Goal: Transaction & Acquisition: Obtain resource

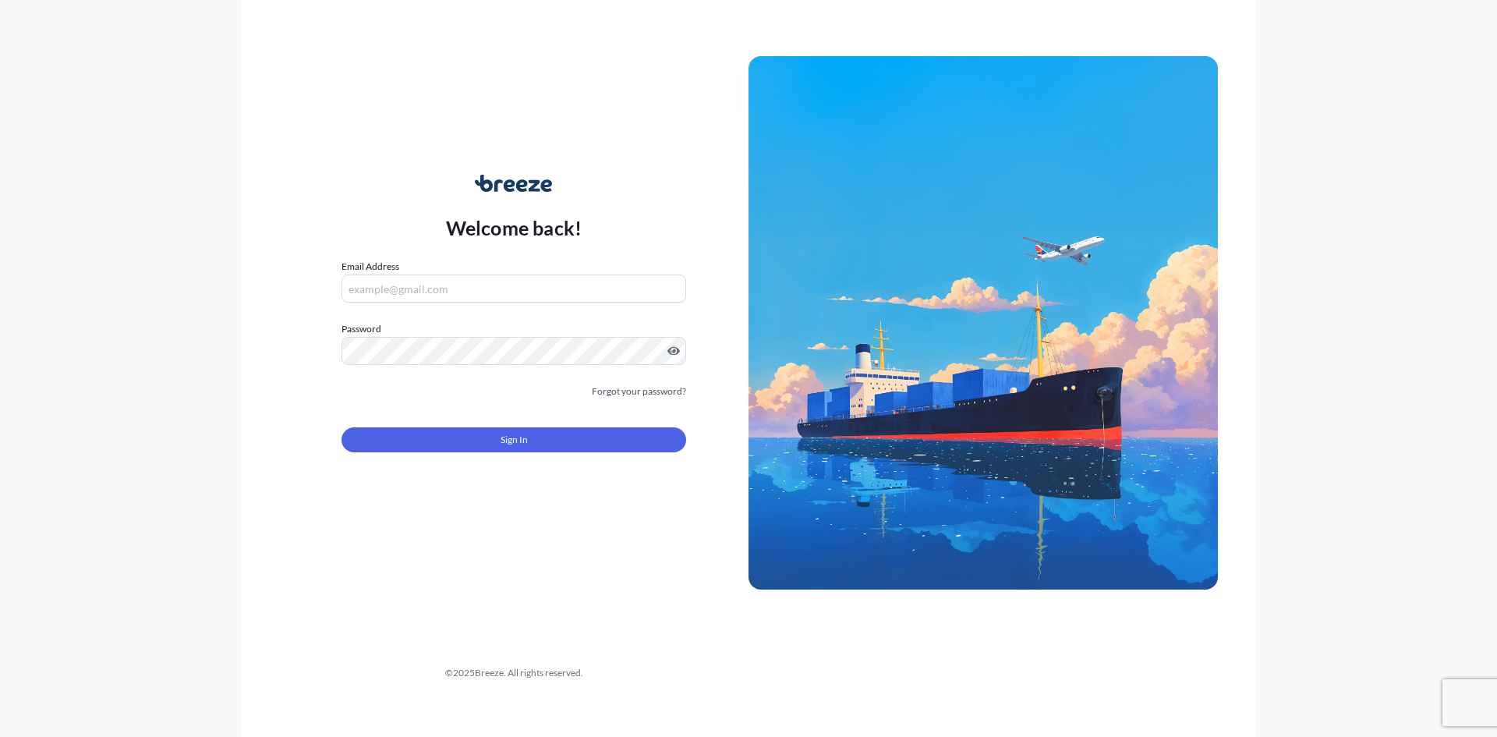
type input "[EMAIL_ADDRESS][DOMAIN_NAME]"
click at [529, 443] on button "Sign In" at bounding box center [513, 439] width 345 height 25
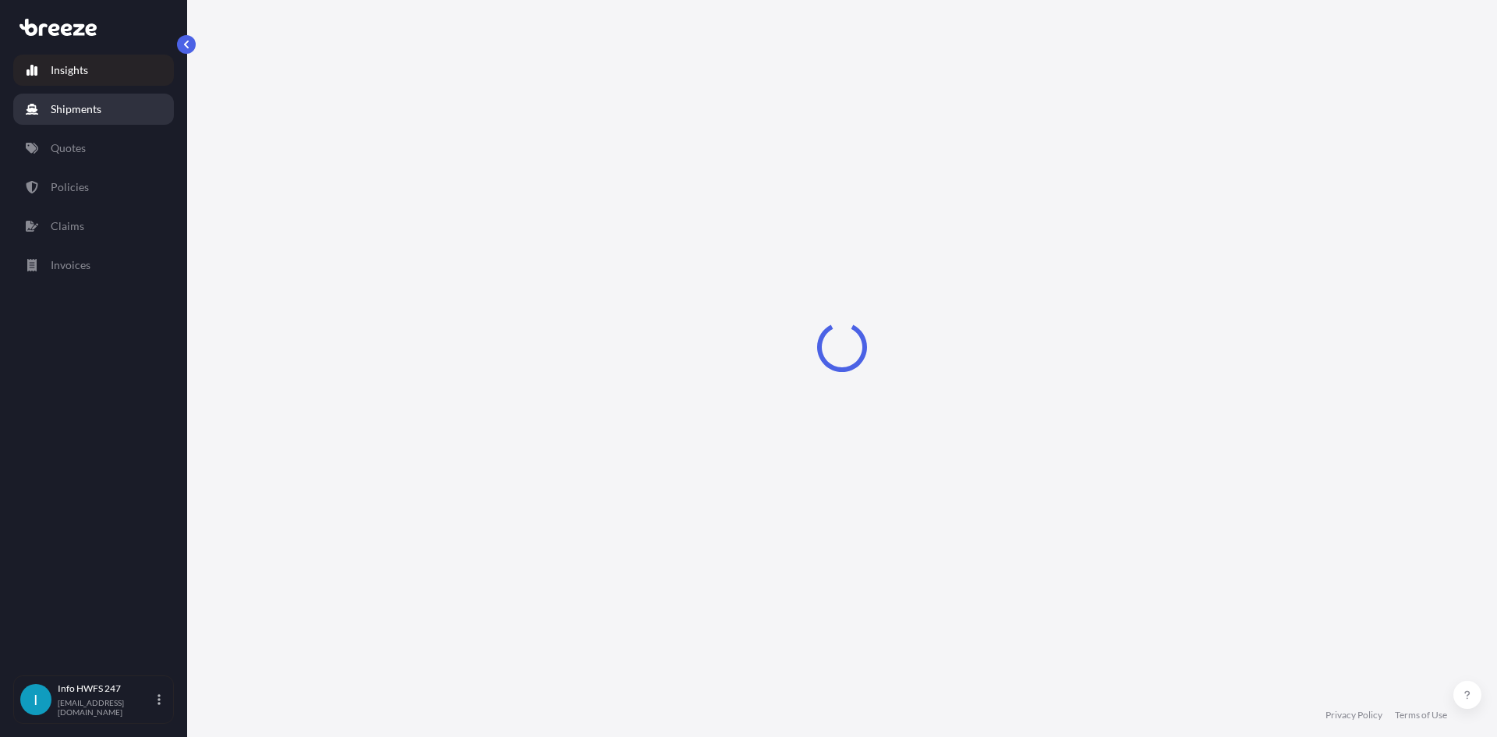
click at [114, 104] on link "Shipments" at bounding box center [93, 109] width 161 height 31
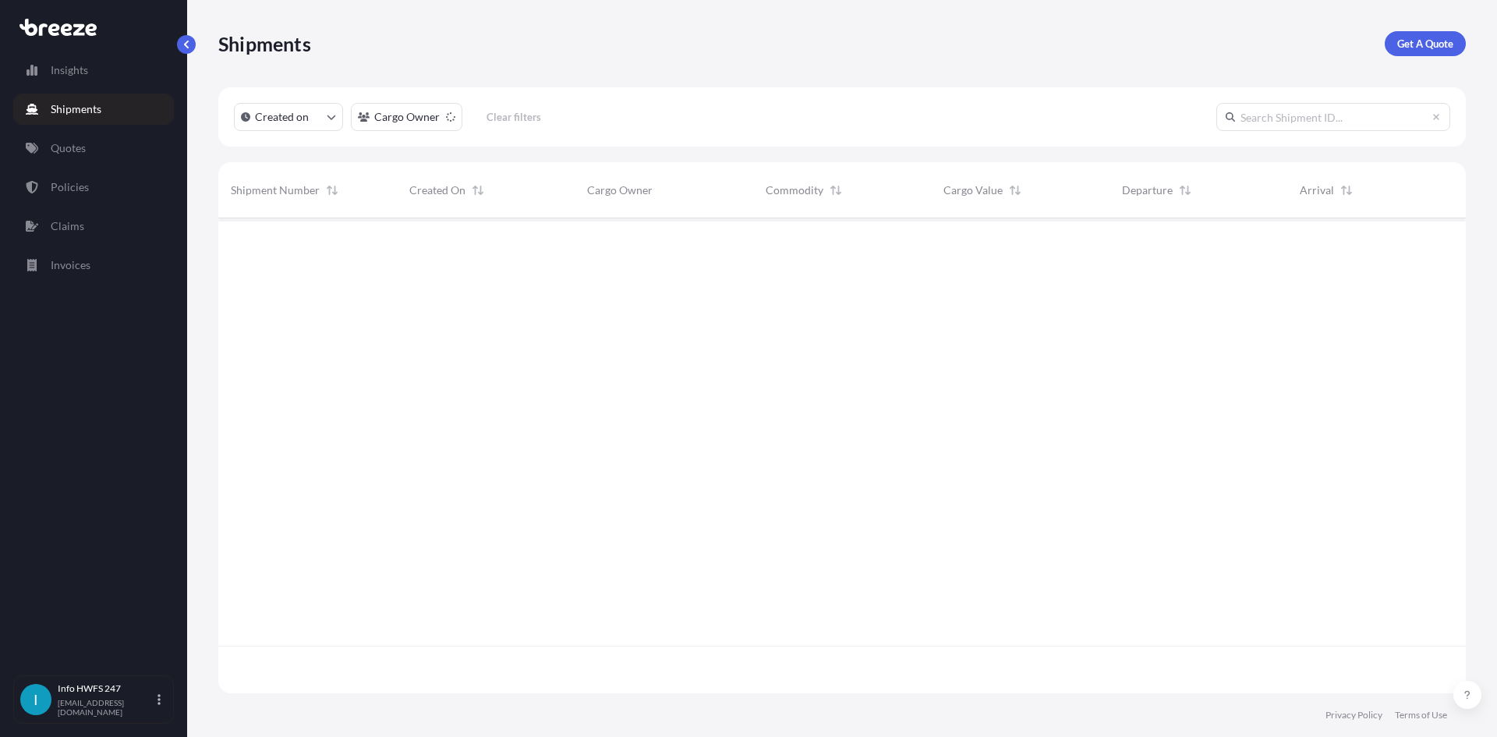
scroll to position [519, 1236]
click at [1450, 39] on p "Get A Quote" at bounding box center [1425, 44] width 56 height 16
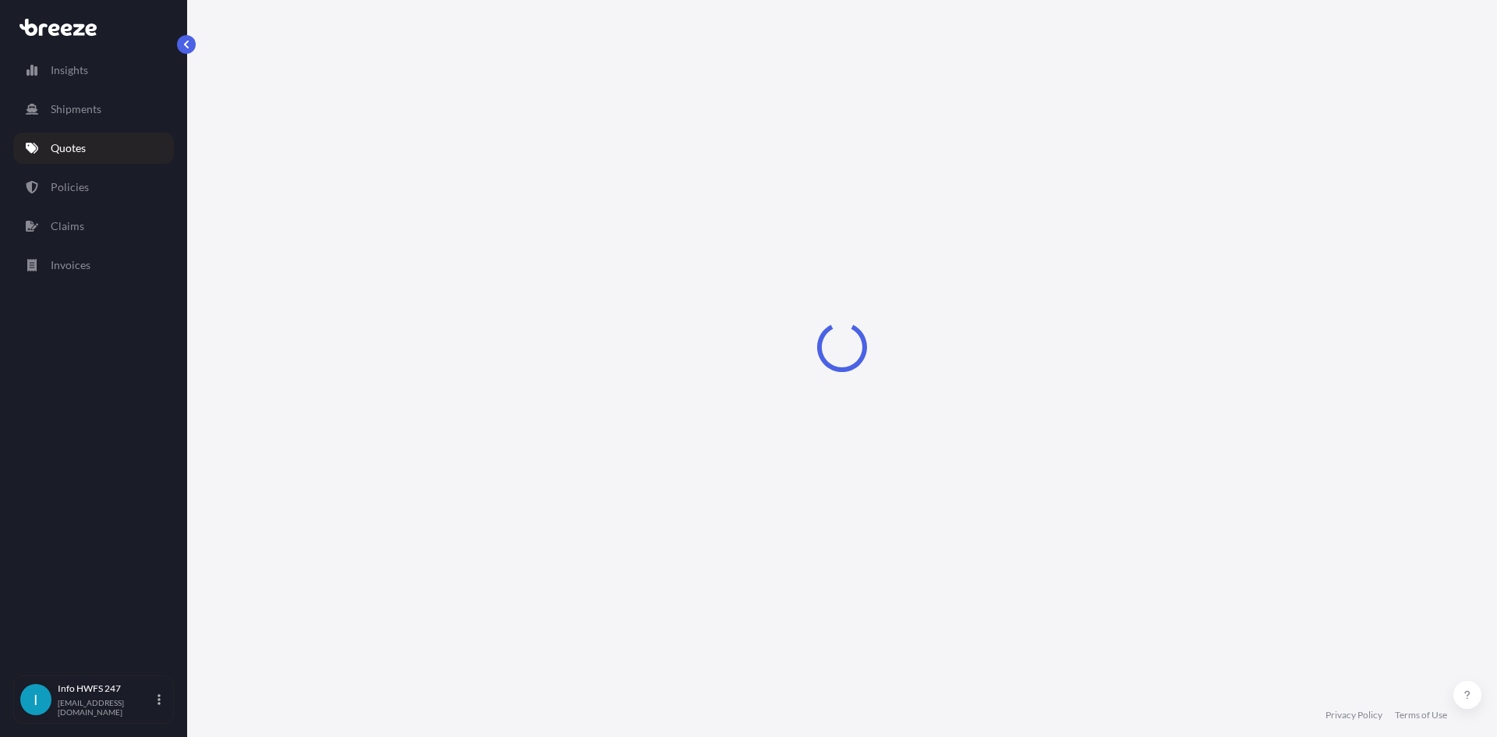
select select "Road"
select select "Air"
select select "1"
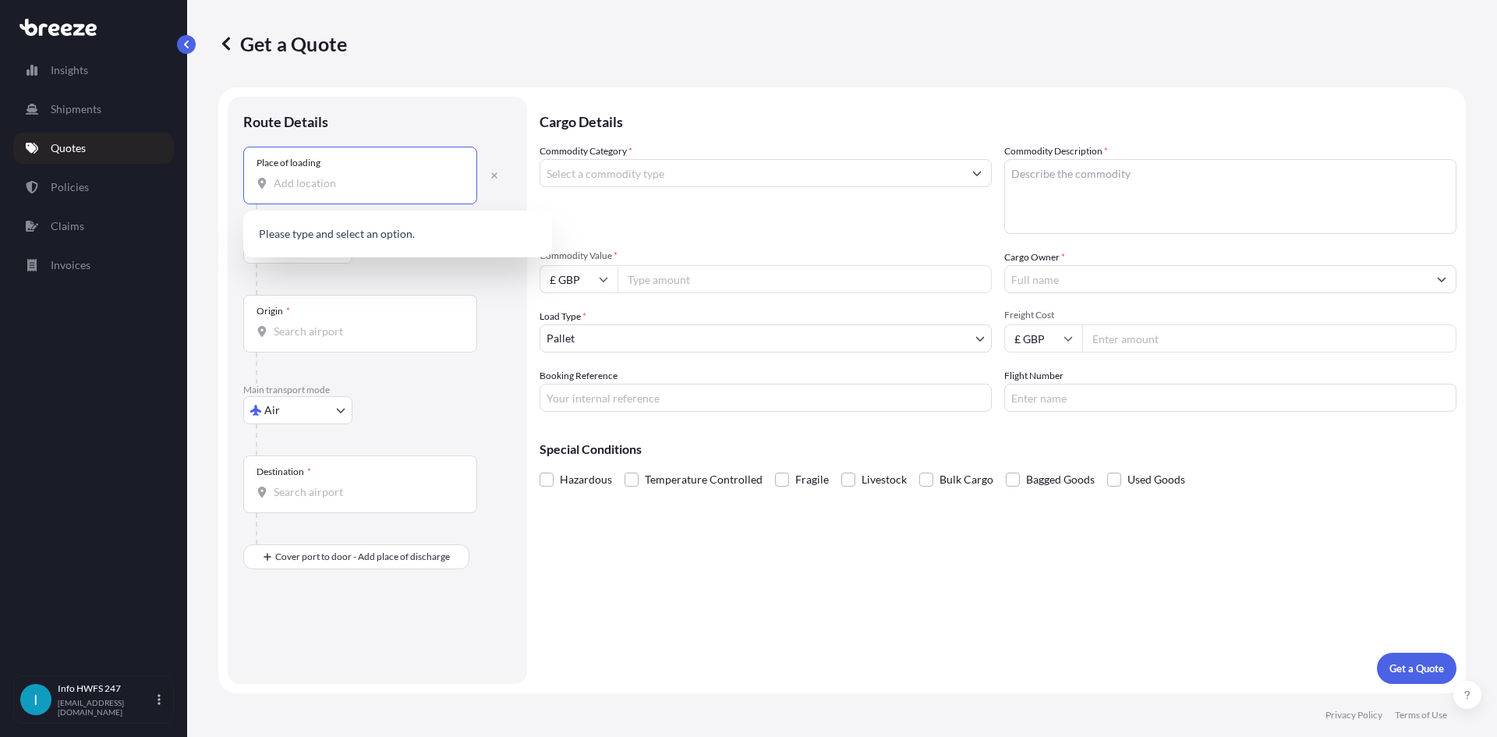
click at [325, 186] on input "Place of loading" at bounding box center [366, 183] width 184 height 16
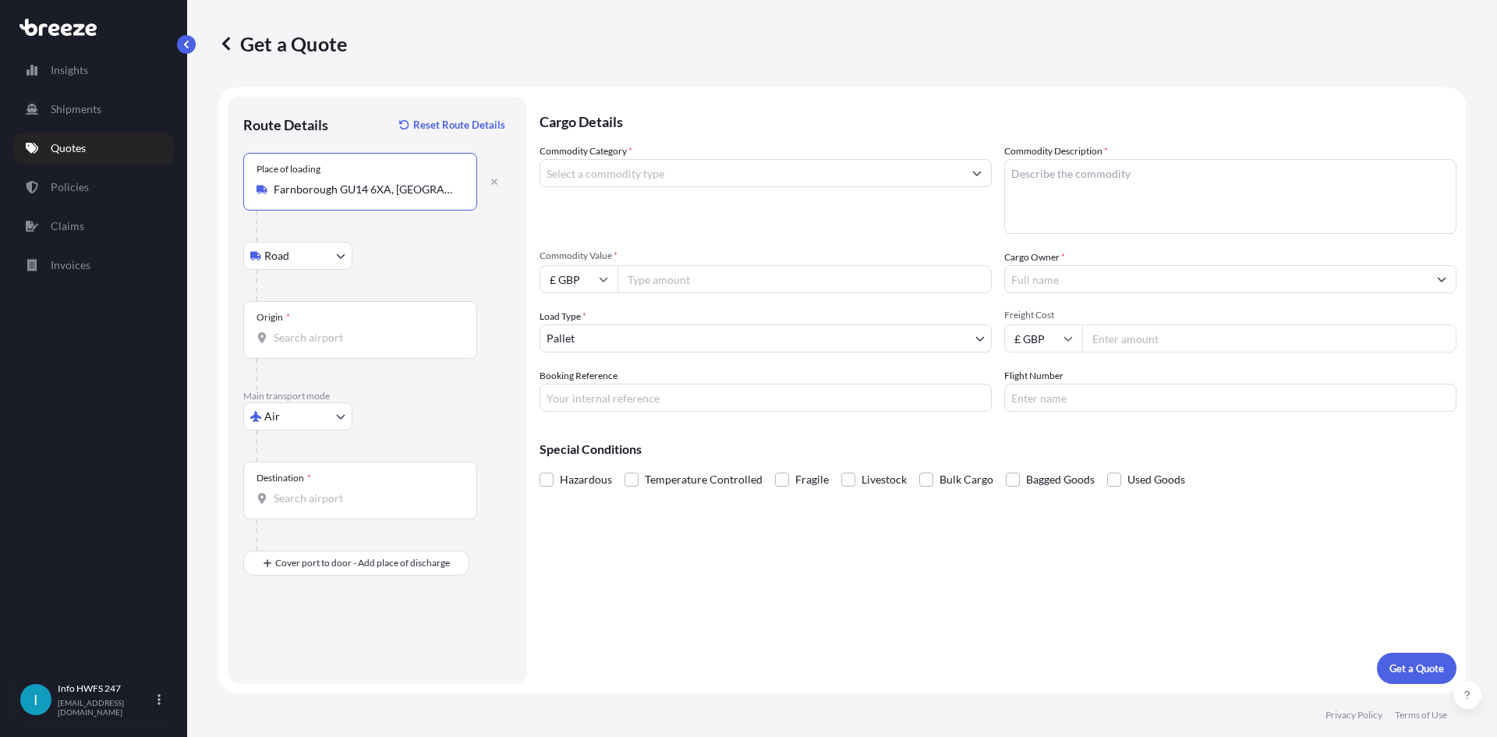
type input "Farnborough GU14 6XA, [GEOGRAPHIC_DATA]"
click at [332, 317] on div "Origin *" at bounding box center [360, 330] width 234 height 58
click at [332, 330] on input "Origin *" at bounding box center [366, 338] width 184 height 16
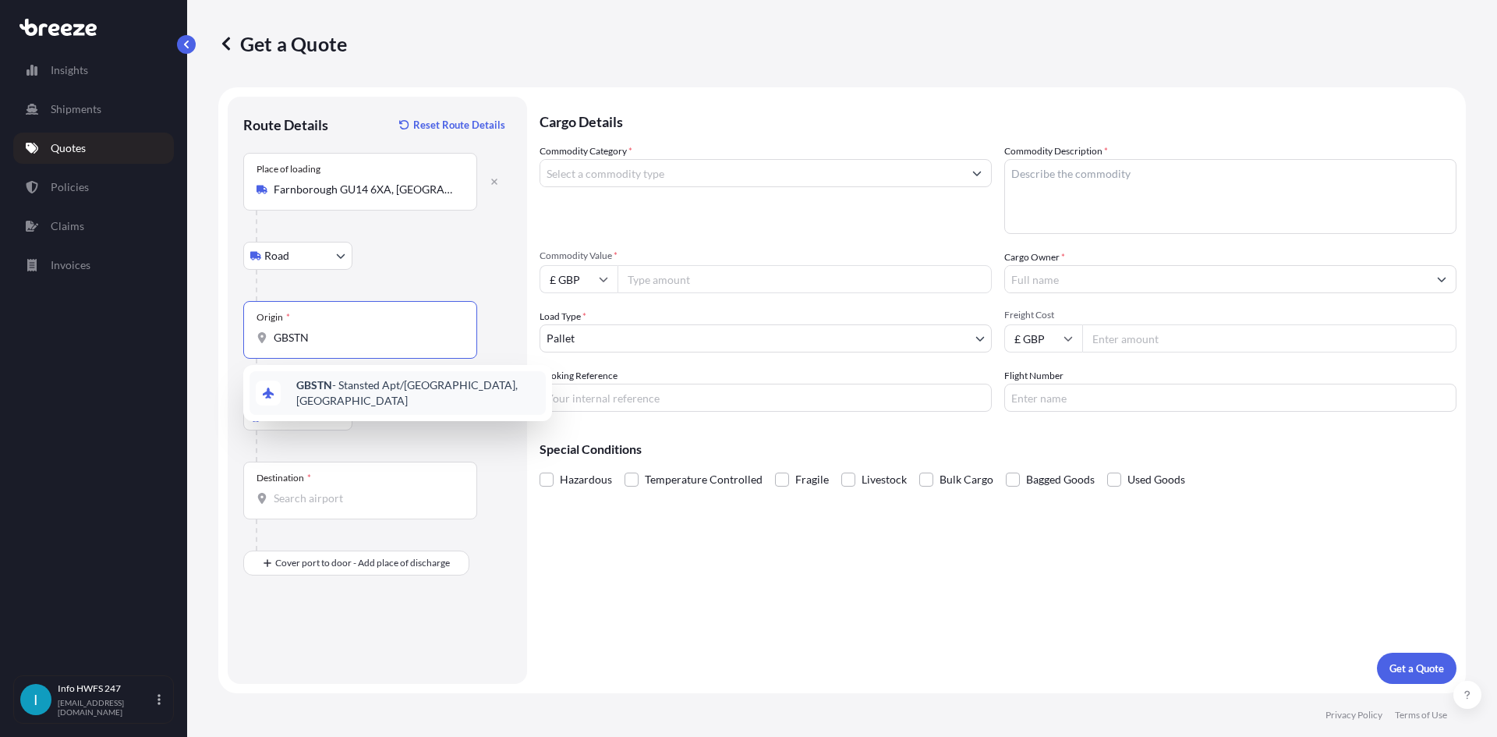
click at [372, 411] on div "GBSTN - Stansted Apt/[GEOGRAPHIC_DATA], [GEOGRAPHIC_DATA]" at bounding box center [397, 393] width 309 height 56
click at [369, 398] on div "GBSTN - Stansted Apt/[GEOGRAPHIC_DATA], [GEOGRAPHIC_DATA]" at bounding box center [397, 393] width 296 height 44
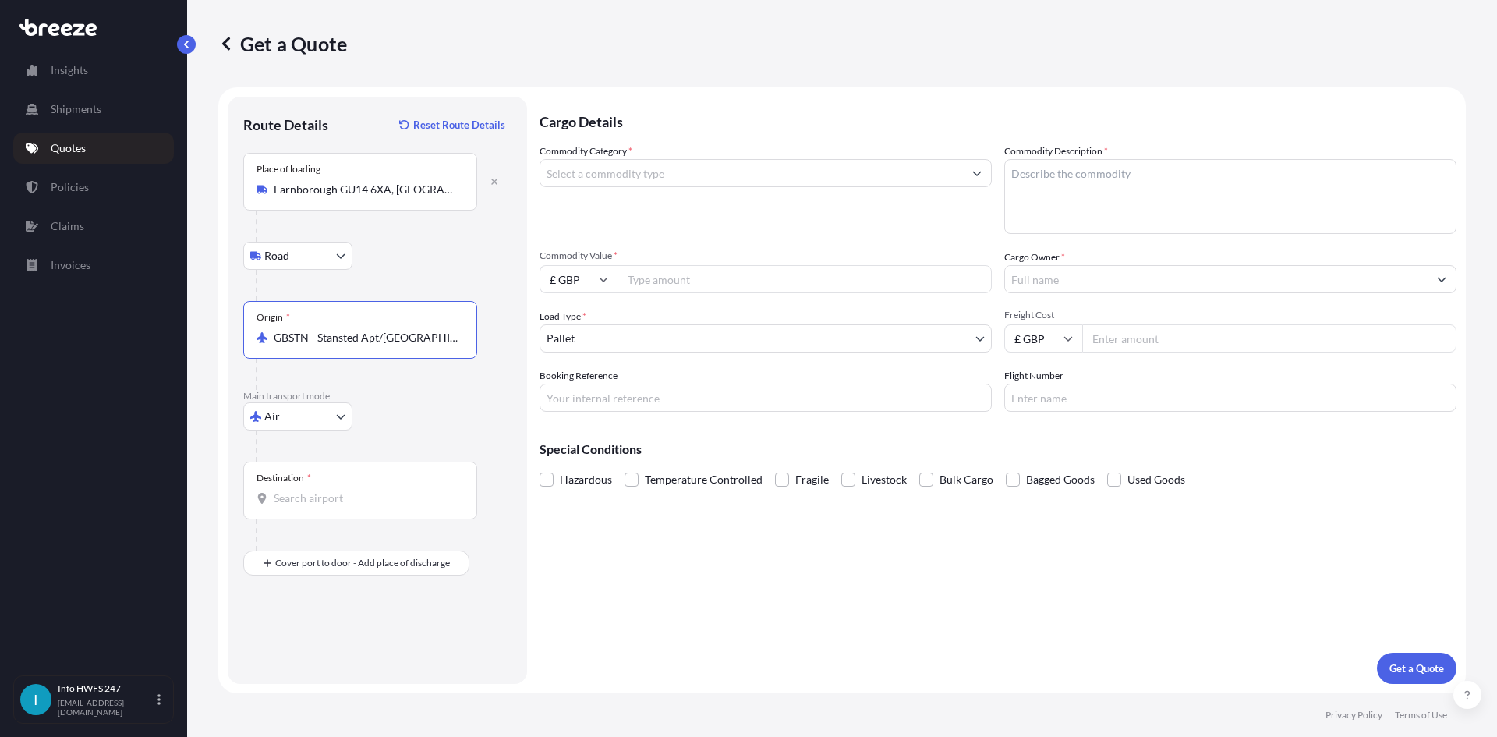
type input "GBSTN - Stansted Apt/[GEOGRAPHIC_DATA], [GEOGRAPHIC_DATA]"
click at [303, 486] on div "Destination *" at bounding box center [360, 491] width 234 height 58
click at [303, 490] on input "Destination *" at bounding box center [366, 498] width 184 height 16
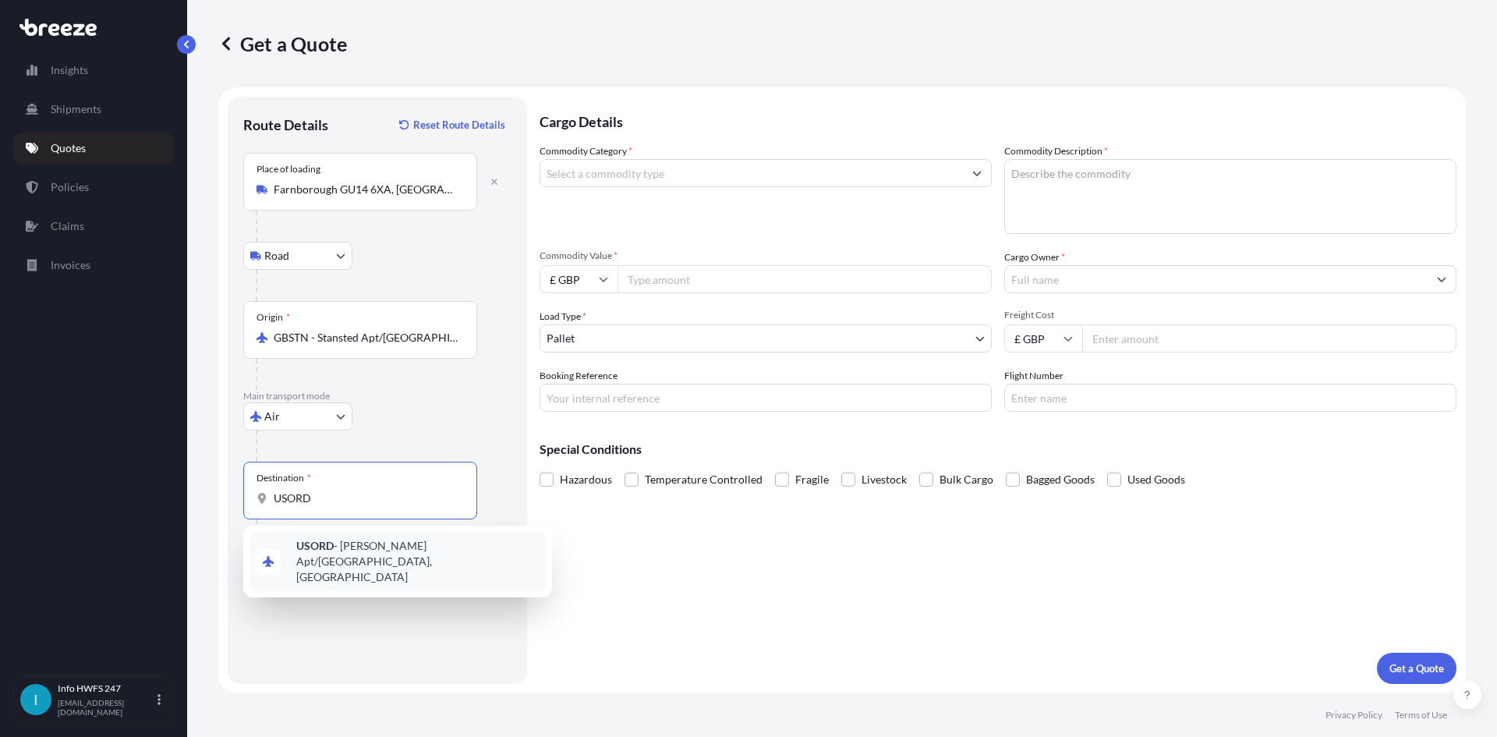
click at [306, 557] on span "USORD - [PERSON_NAME] Apt/[GEOGRAPHIC_DATA], [GEOGRAPHIC_DATA]" at bounding box center [417, 561] width 243 height 47
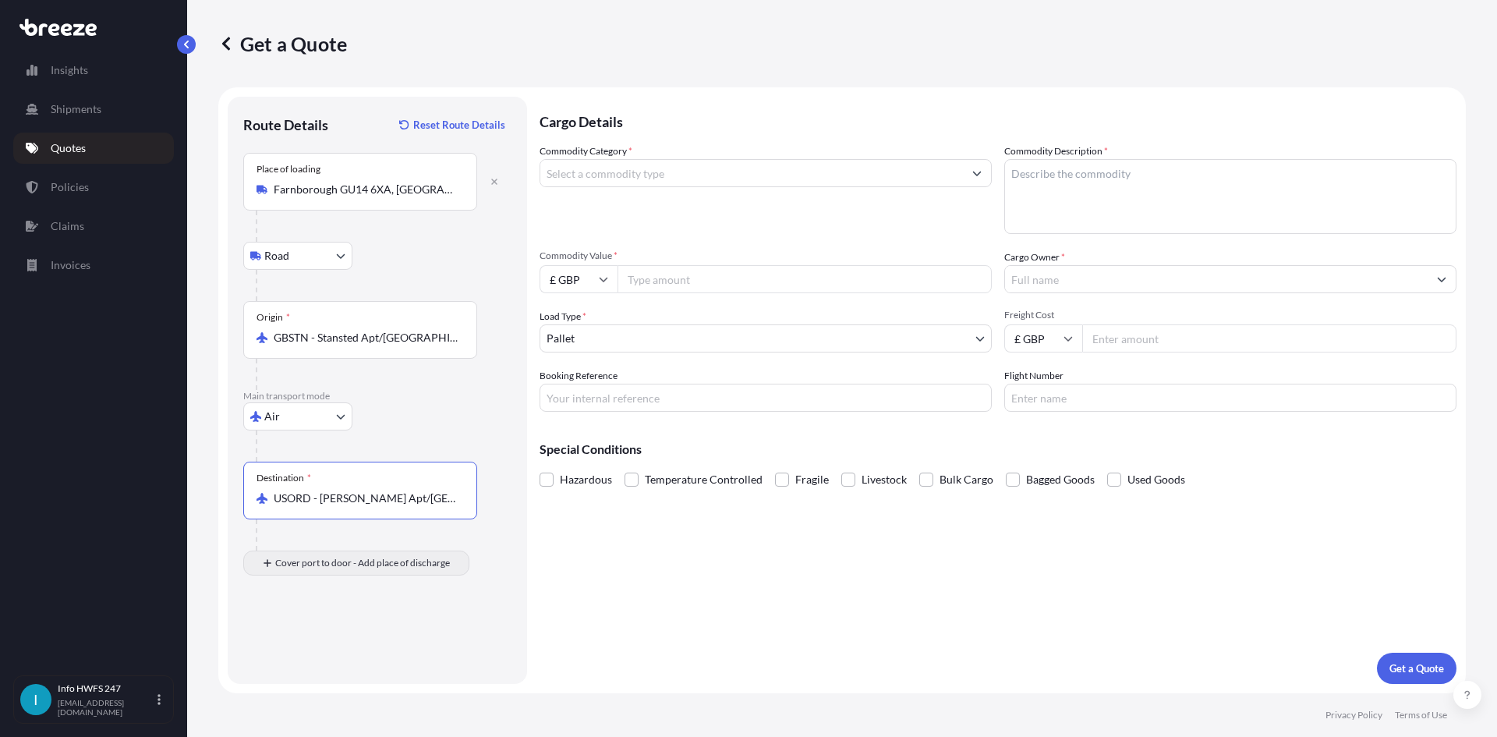
type input "USORD - [PERSON_NAME] Apt/[GEOGRAPHIC_DATA], [GEOGRAPHIC_DATA]"
click at [342, 642] on input "Place of Discharge" at bounding box center [366, 646] width 184 height 16
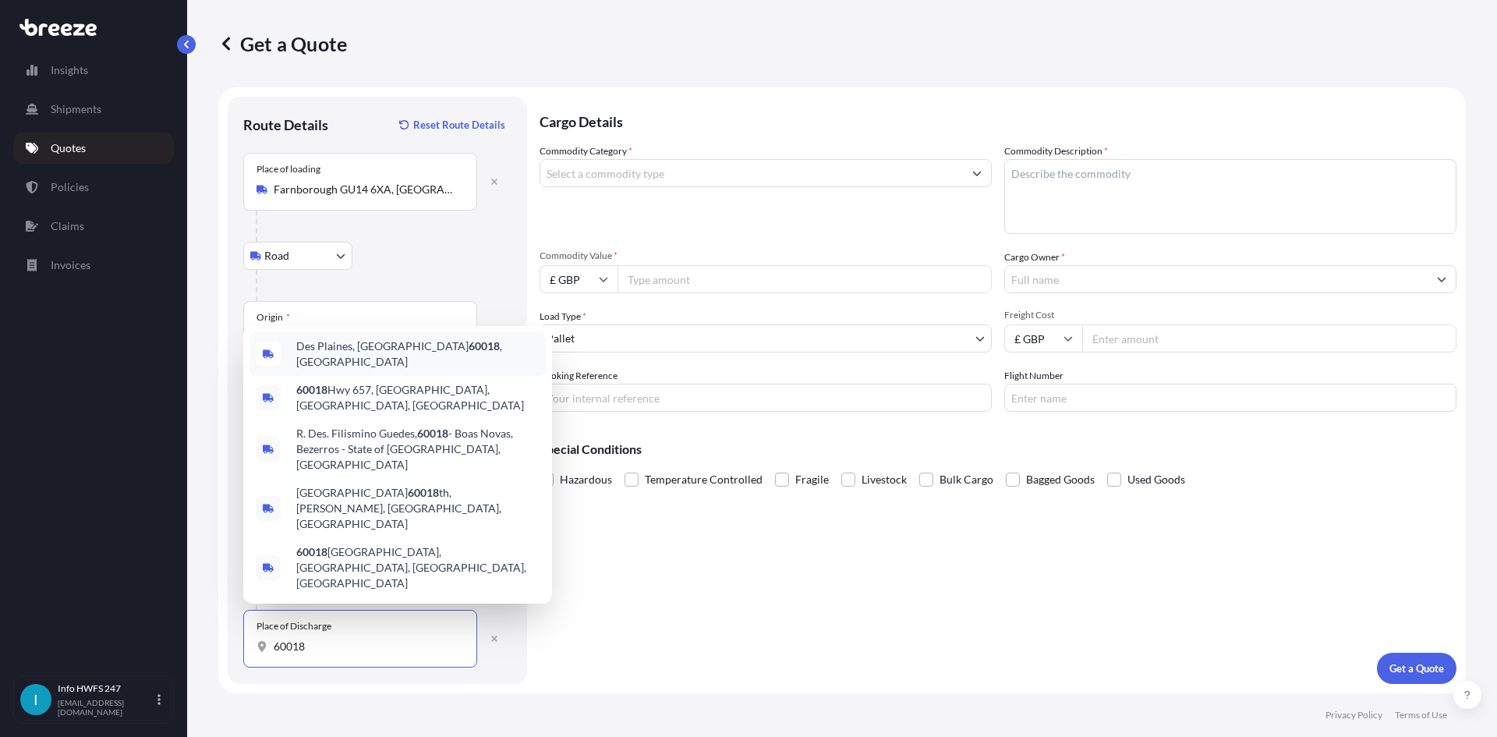
click at [403, 370] on span "Des Plaines, IL 60018 , [GEOGRAPHIC_DATA]" at bounding box center [417, 353] width 243 height 31
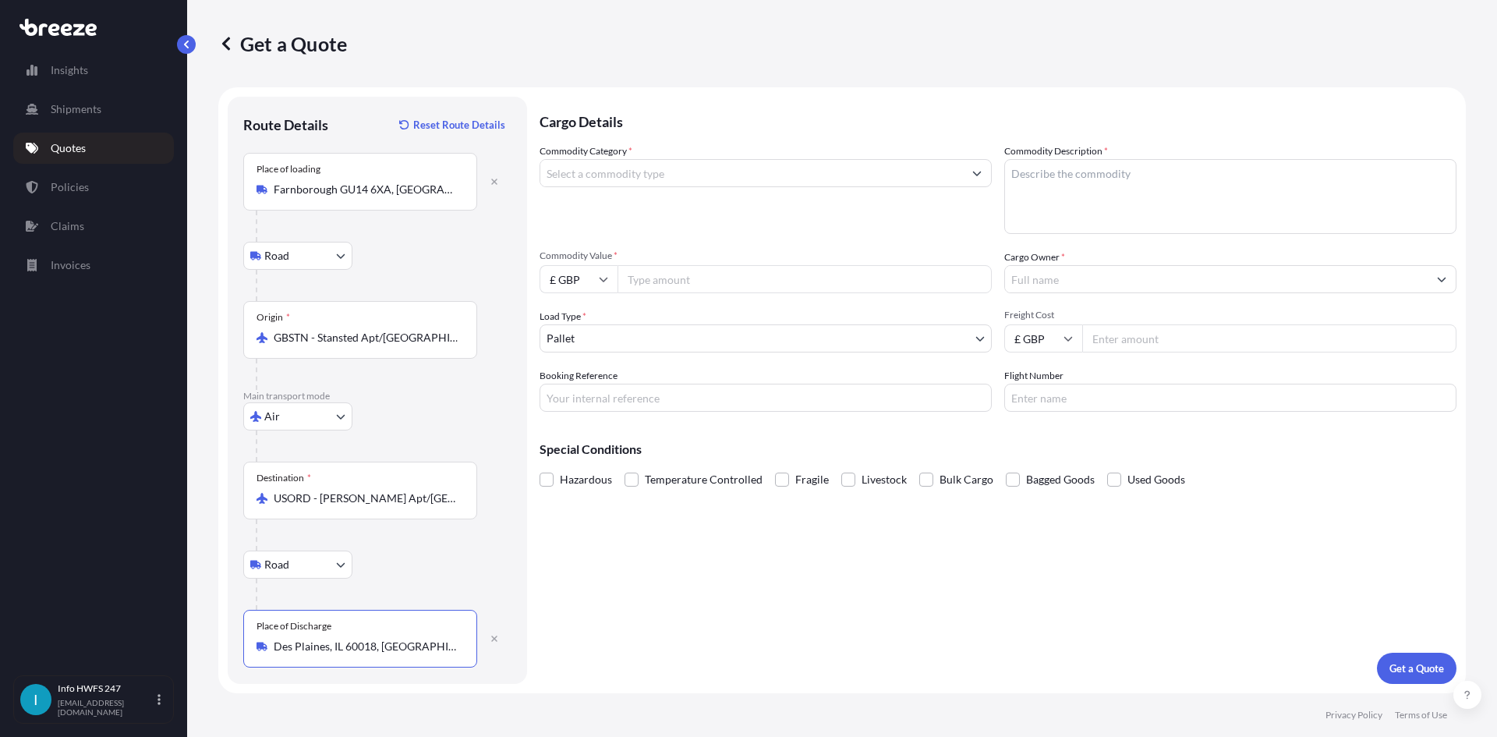
type input "Des Plaines, IL 60018, [GEOGRAPHIC_DATA]"
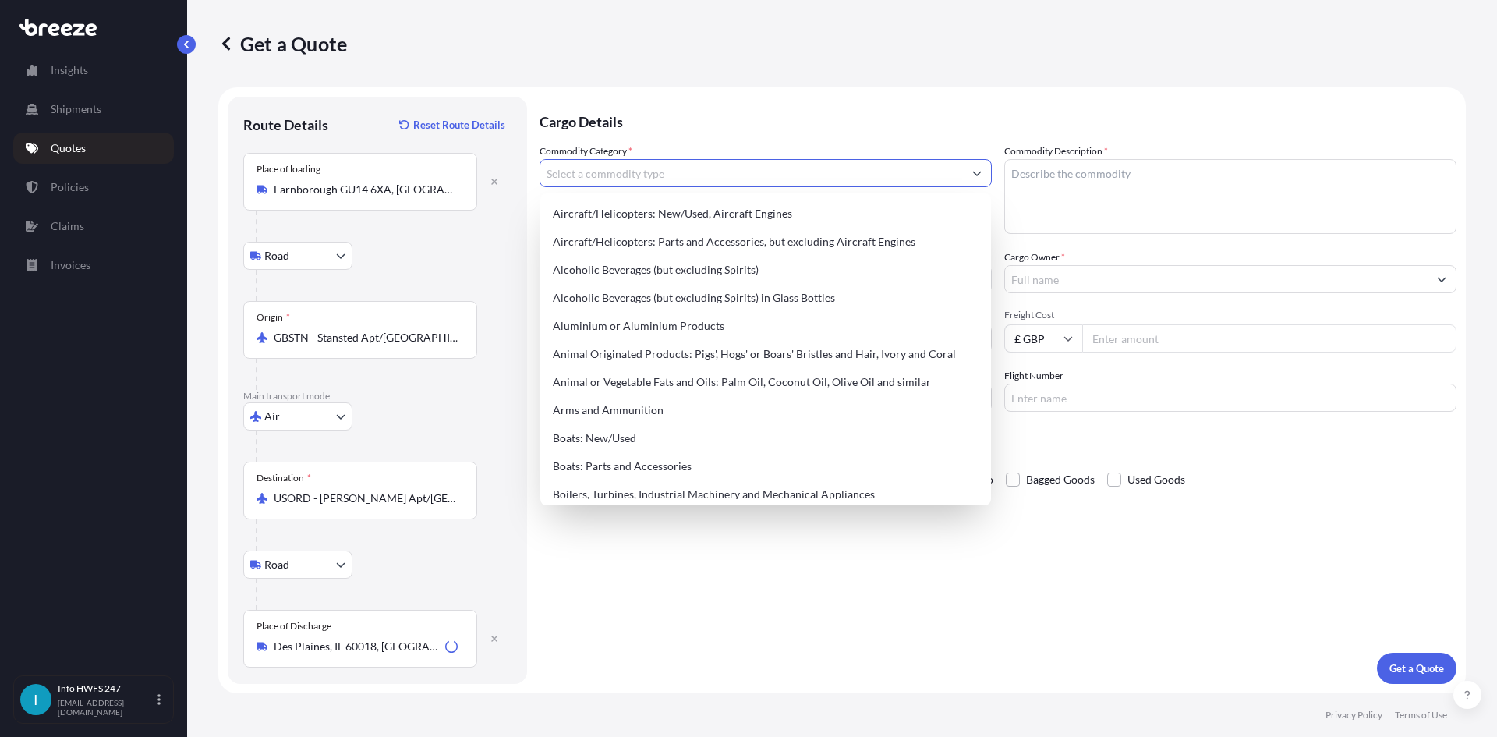
click at [706, 167] on input "Commodity Category *" at bounding box center [751, 173] width 423 height 28
click at [716, 253] on div "Aircraft/Helicopters: Parts and Accessories, but excluding Aircraft Engines" at bounding box center [765, 242] width 438 height 28
type input "Aircraft/Helicopters: Parts and Accessories, but excluding Aircraft Engines"
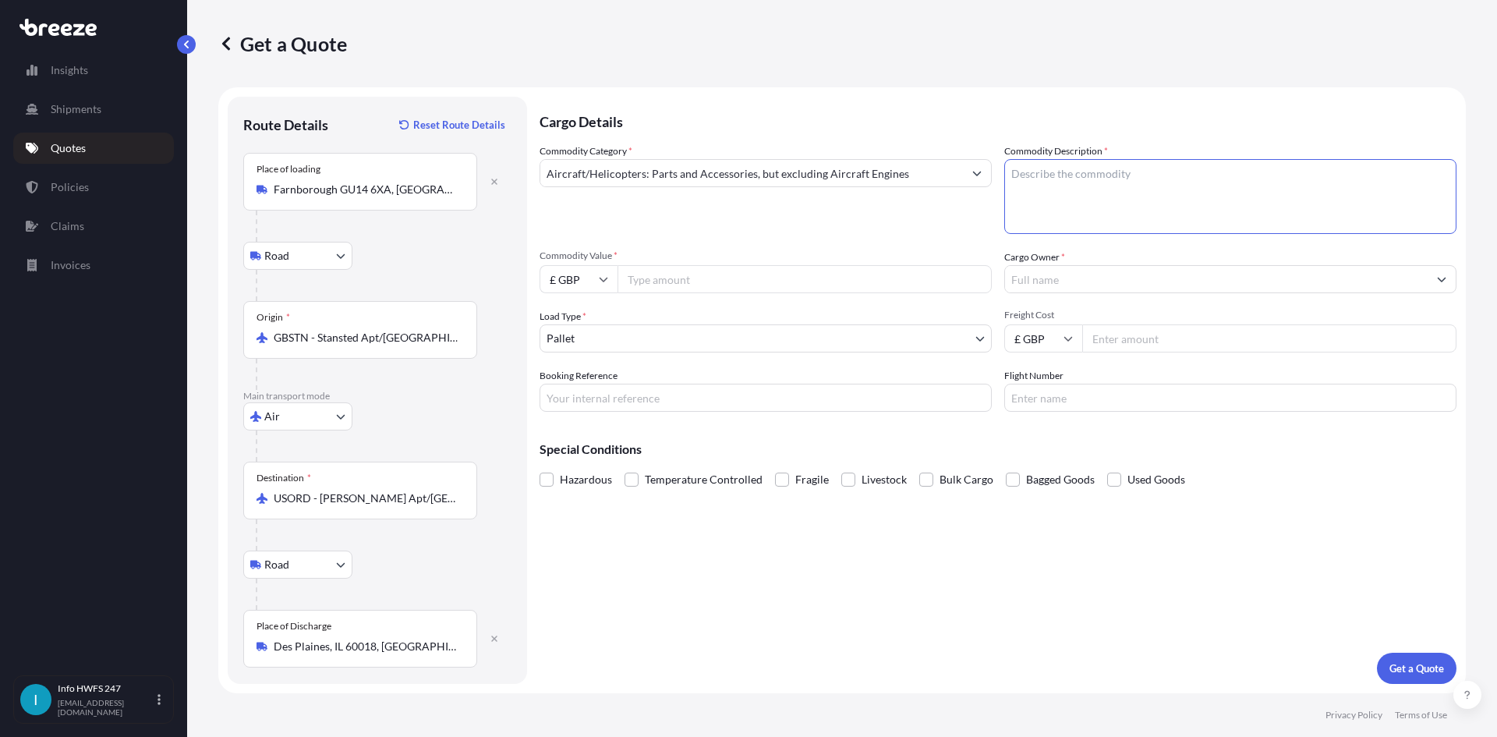
click at [1091, 220] on textarea "Commodity Description *" at bounding box center [1230, 196] width 452 height 75
type textarea "CIVIL AIRCRAFT PART - OXYGEN MASK"
click at [603, 281] on icon at bounding box center [604, 280] width 9 height 5
click at [583, 378] on div "$ USD" at bounding box center [578, 388] width 65 height 30
type input "$ USD"
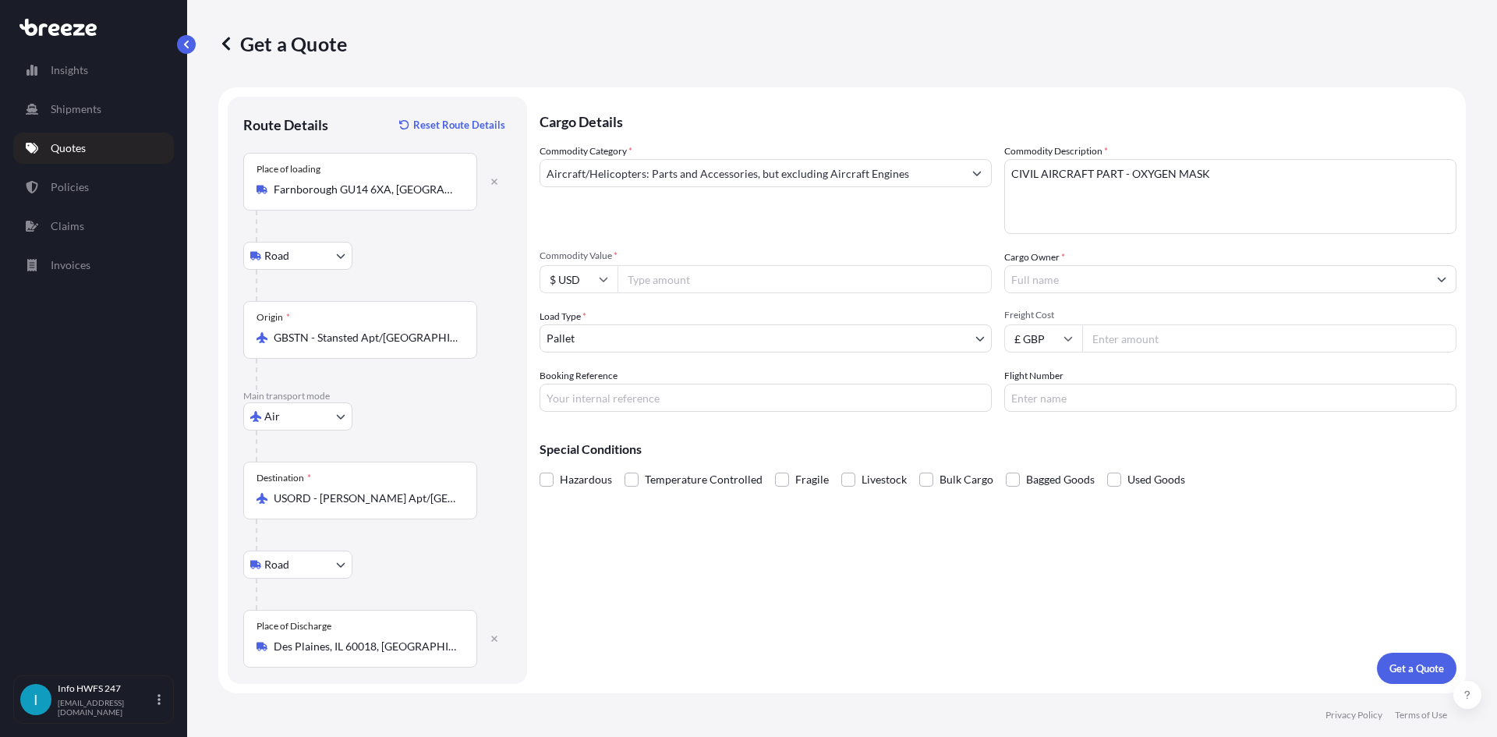
click at [654, 292] on input "Commodity Value *" at bounding box center [804, 279] width 374 height 28
type input "6250"
click at [1057, 276] on input "Cargo Owner *" at bounding box center [1216, 279] width 423 height 28
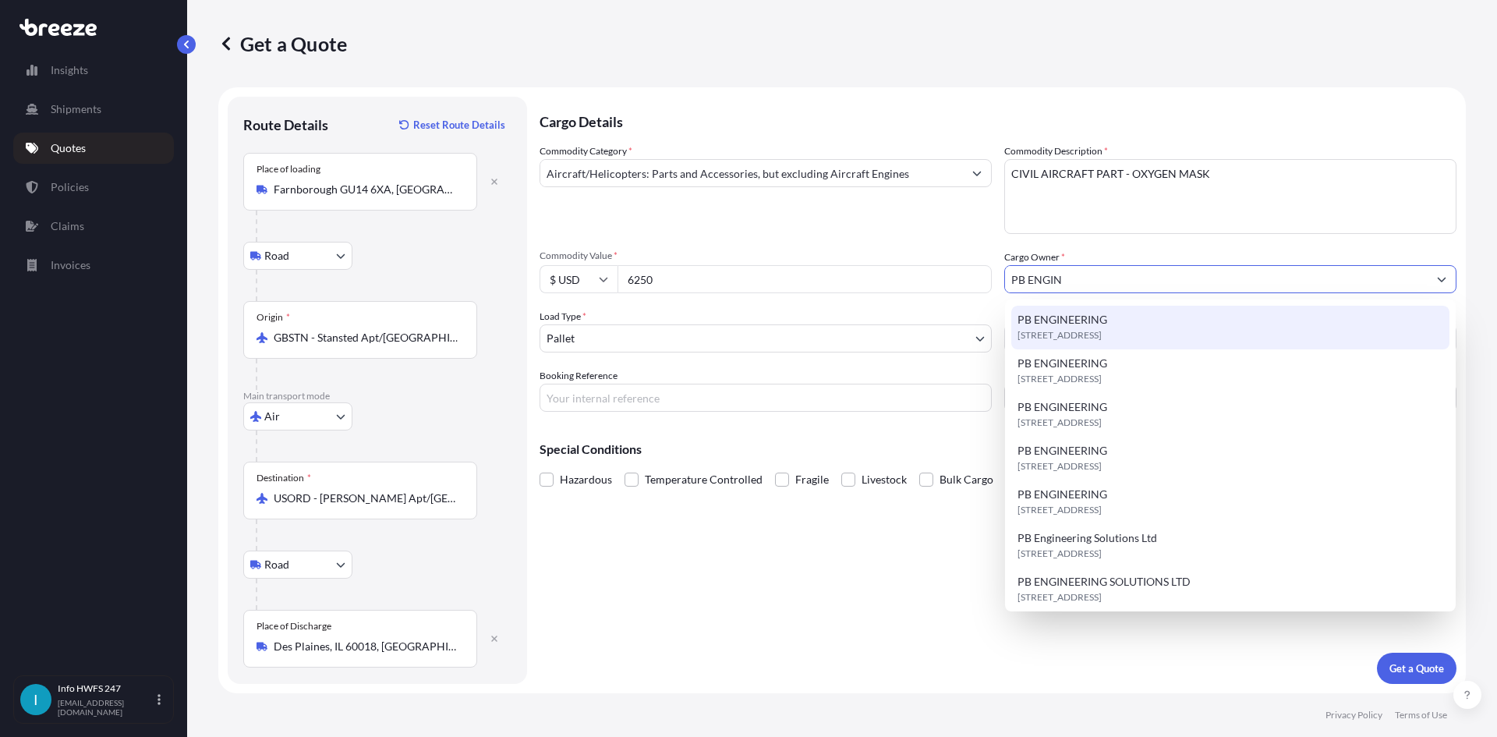
click at [1137, 315] on div "[STREET_ADDRESS]" at bounding box center [1230, 328] width 438 height 44
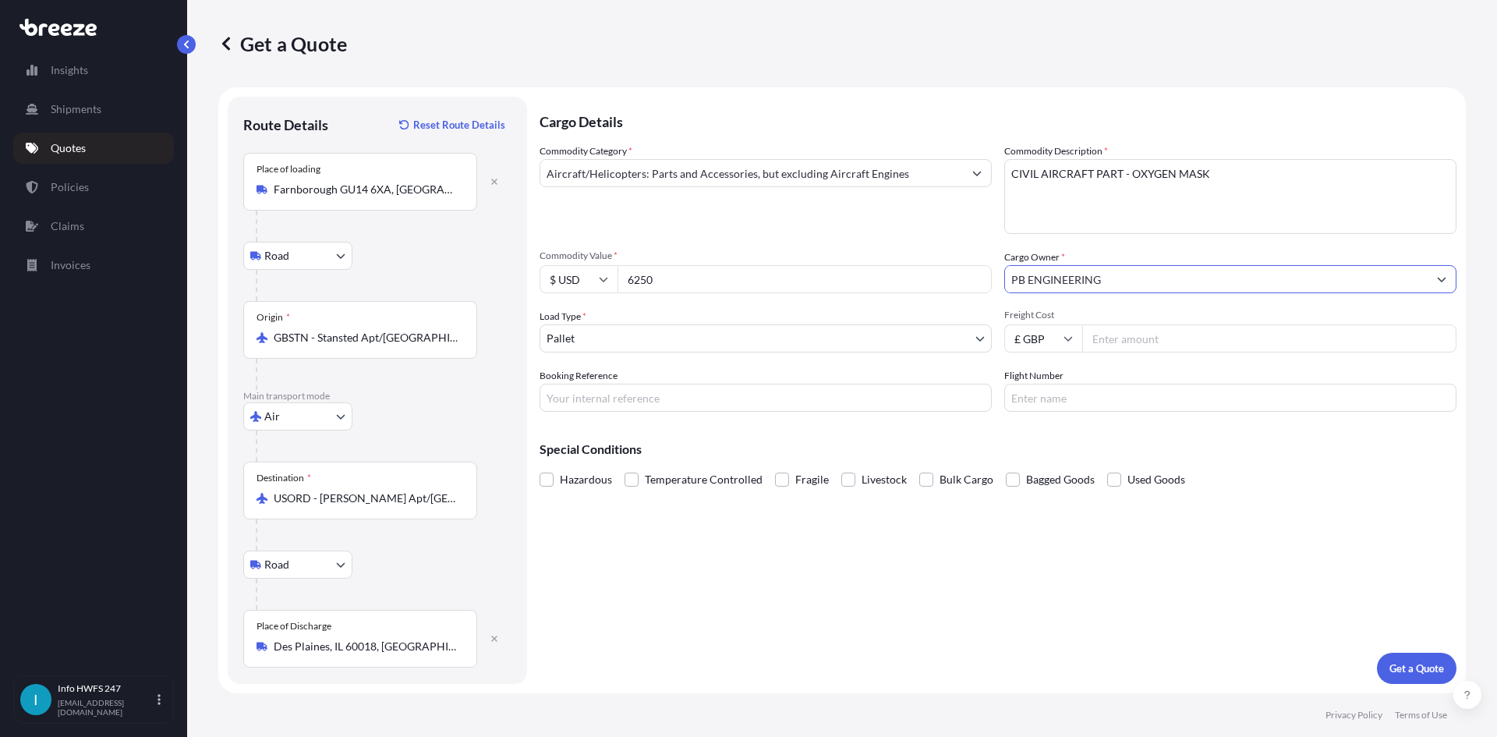
type input "PB ENGINEERING"
click at [593, 338] on body "15 options available. 3 options available. 0 options available. 7 options avail…" at bounding box center [748, 368] width 1497 height 737
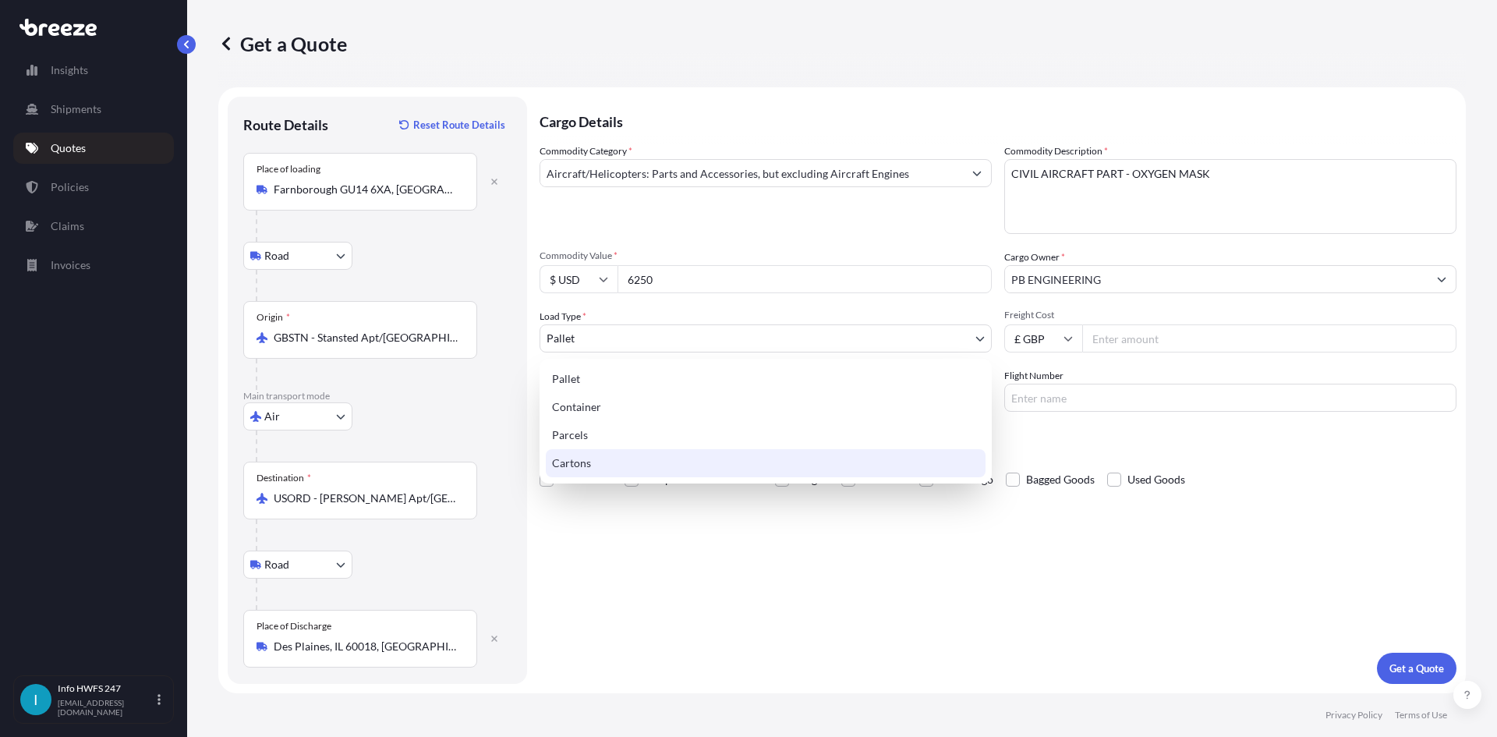
click at [599, 464] on div "Cartons" at bounding box center [766, 463] width 440 height 28
select select "4"
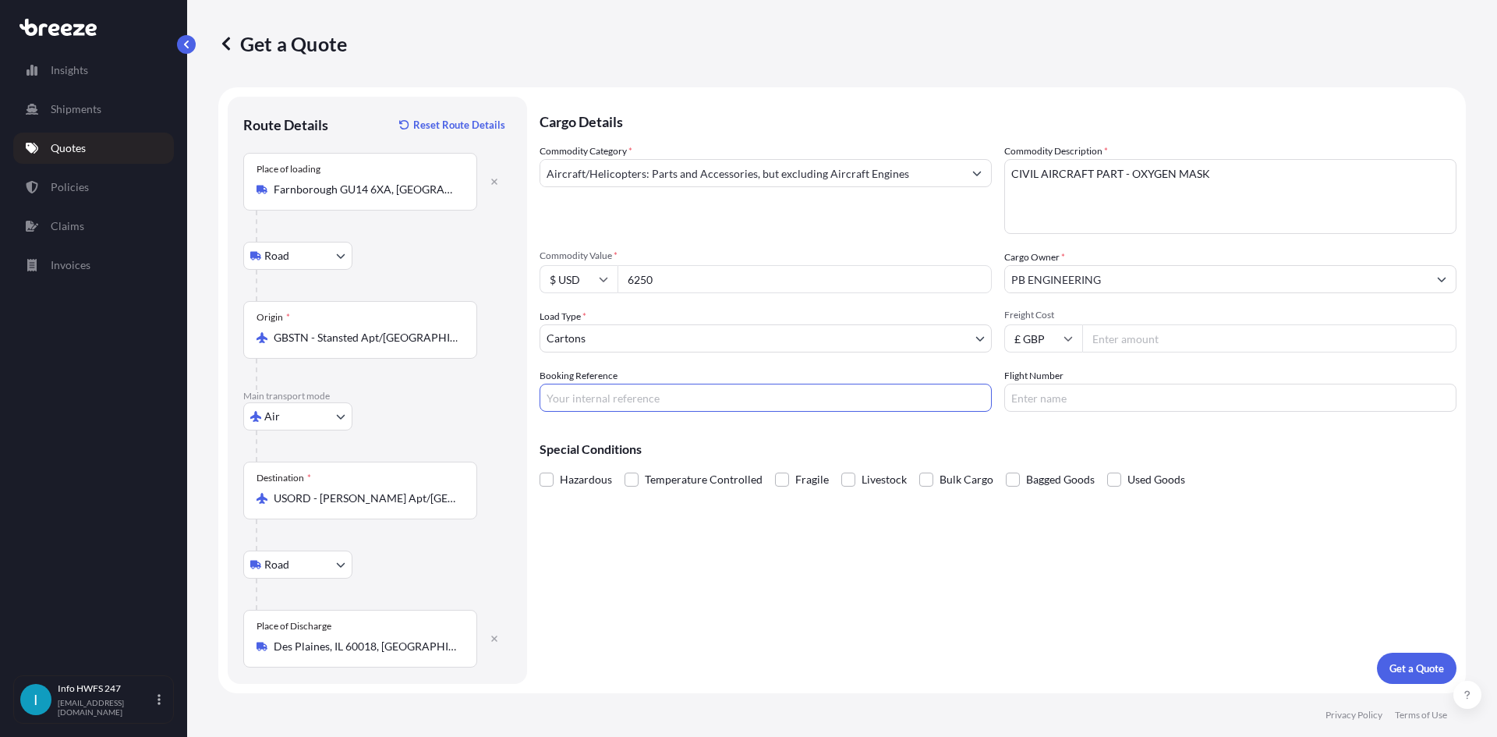
click at [604, 402] on input "Booking Reference" at bounding box center [765, 398] width 452 height 28
type input "HE167039"
click at [937, 601] on div "Cargo Details Commodity Category * Aircraft/Helicopters: Parts and Accessories,…" at bounding box center [997, 390] width 917 height 587
click at [1397, 665] on p "Get a Quote" at bounding box center [1416, 668] width 55 height 16
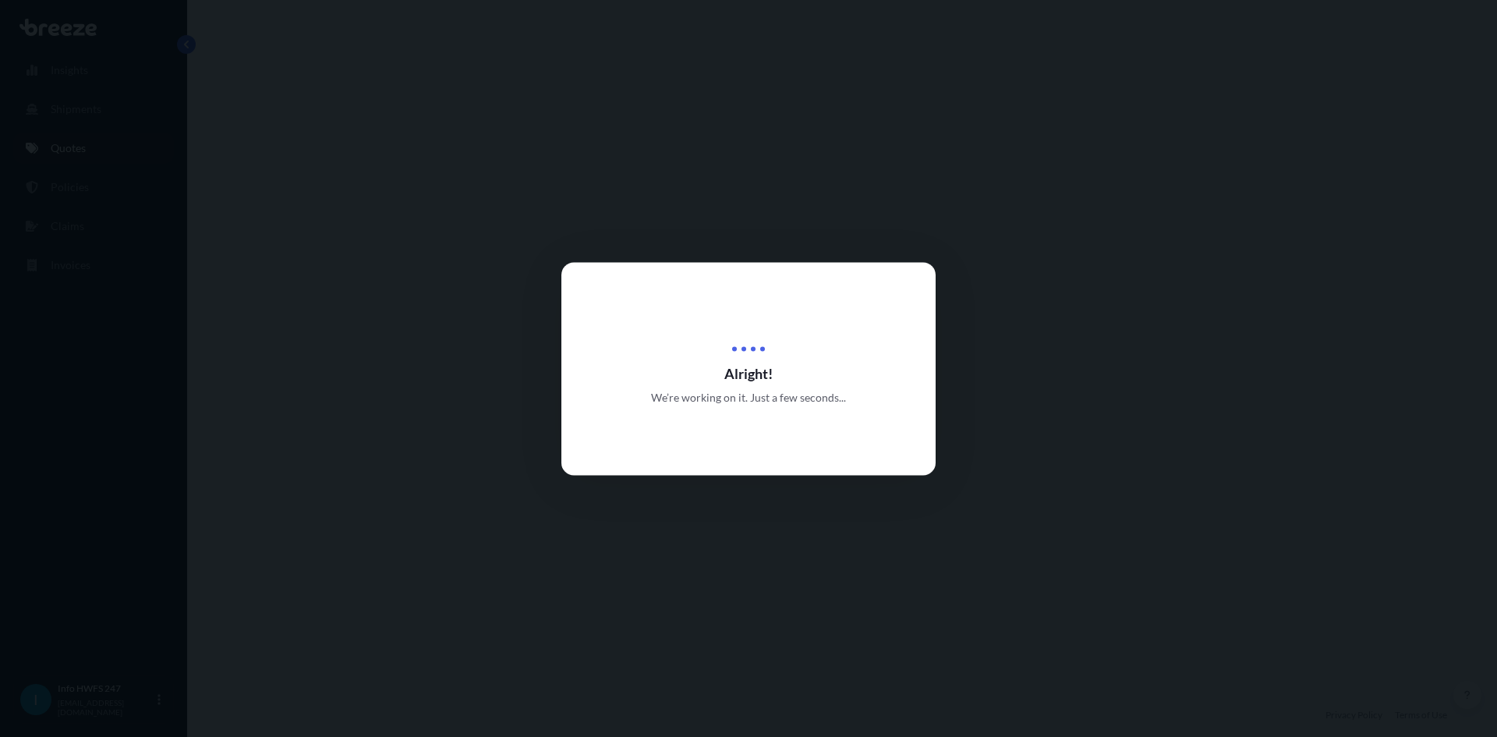
select select "Road"
select select "Air"
select select "Road"
select select "4"
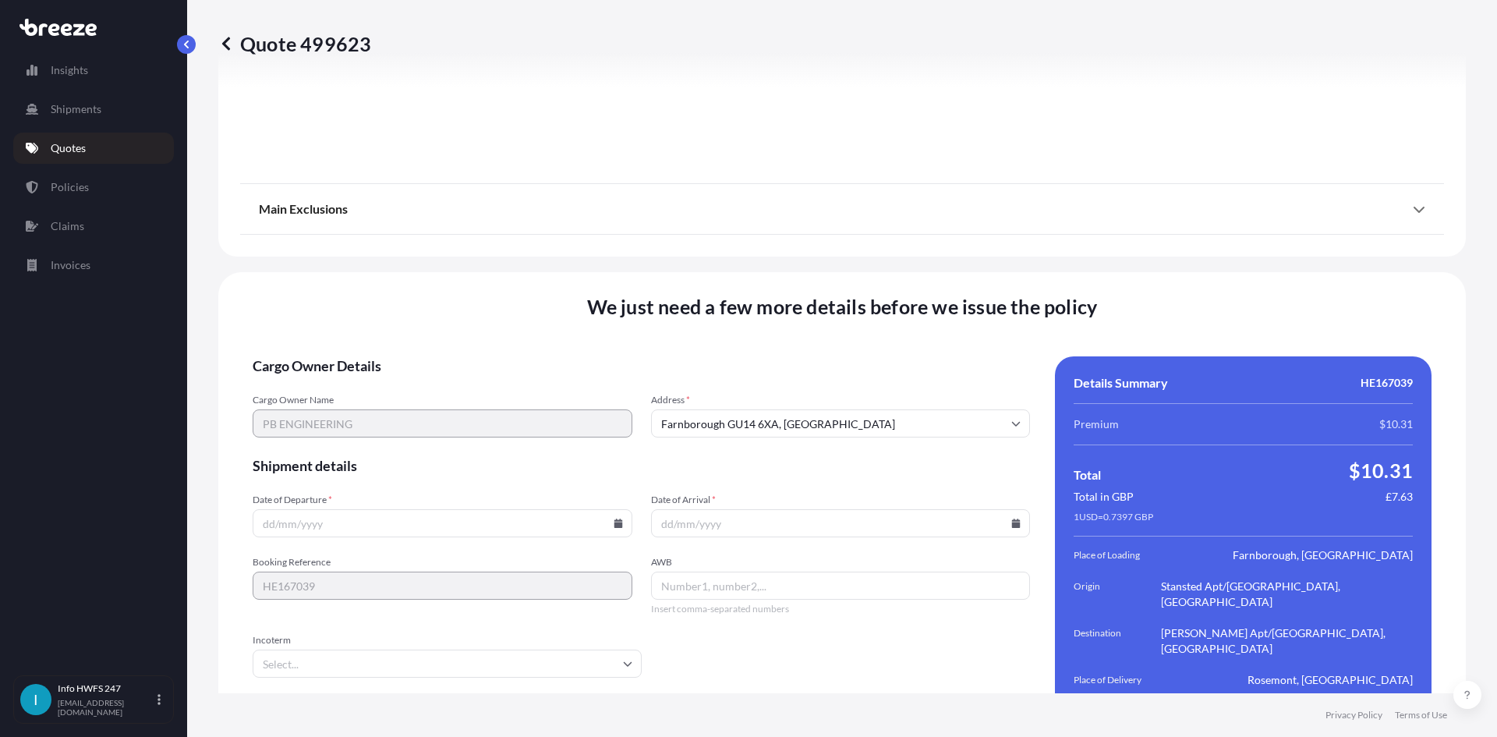
scroll to position [2032, 0]
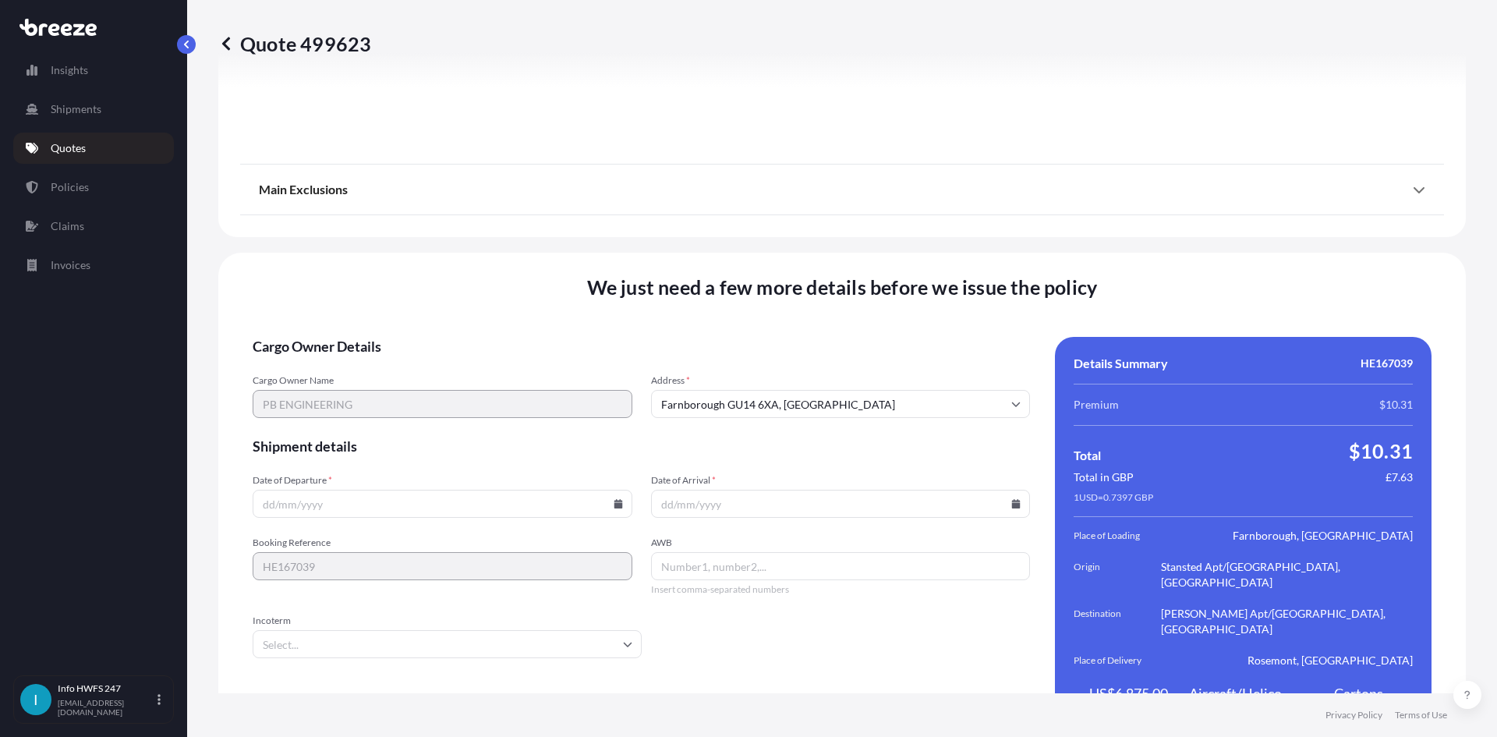
click at [408, 490] on input "Date of Departure *" at bounding box center [443, 504] width 380 height 28
click at [616, 499] on icon at bounding box center [618, 503] width 9 height 9
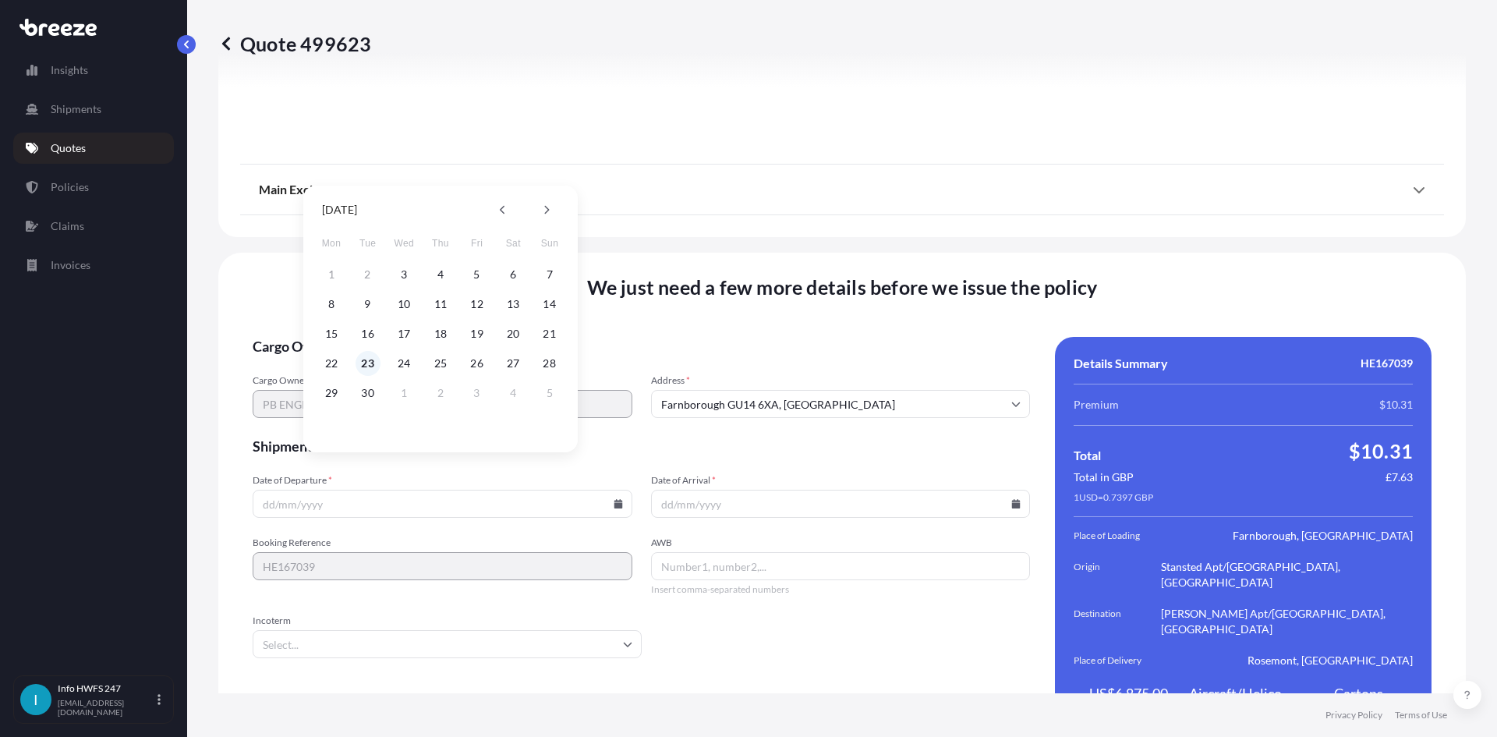
click at [366, 361] on button "23" at bounding box center [367, 363] width 25 height 25
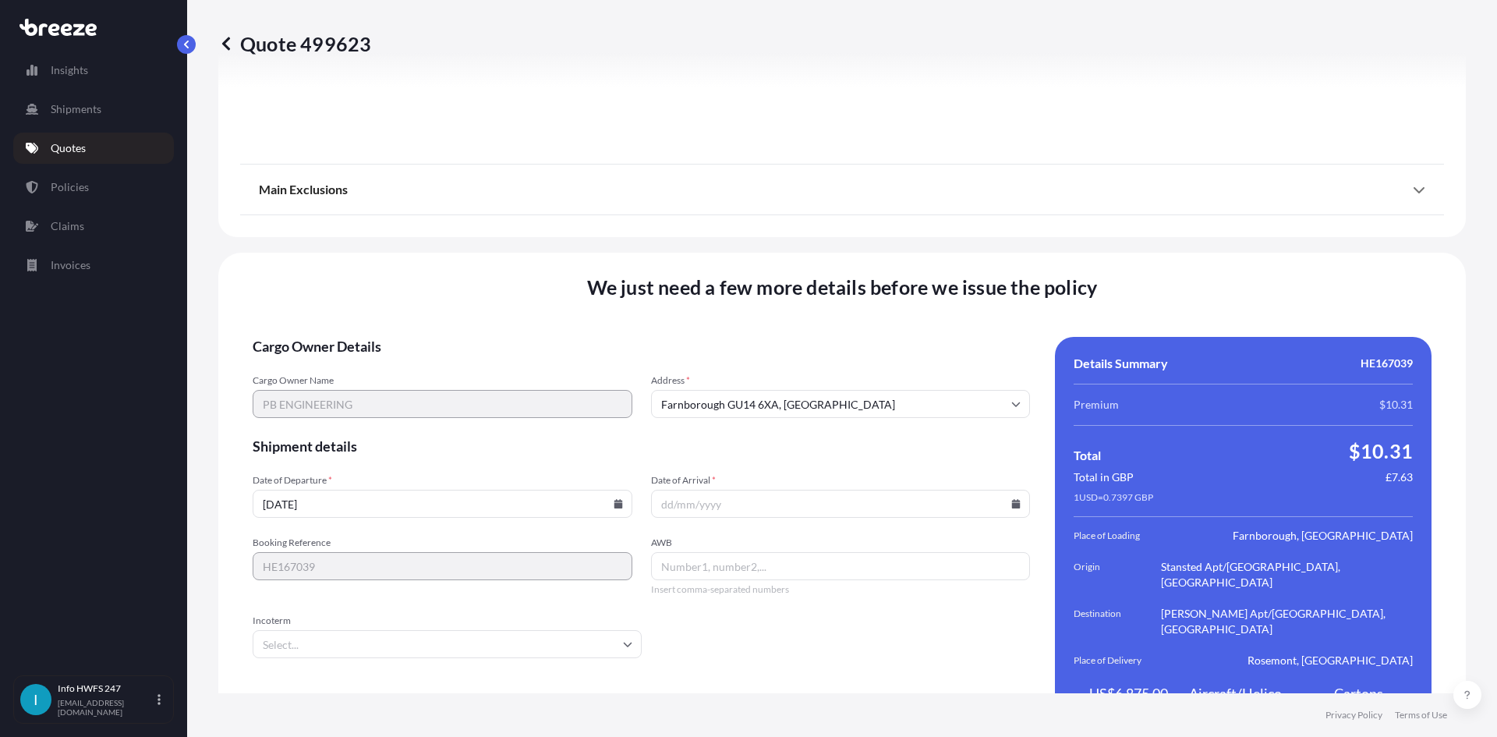
type input "[DATE]"
click at [1013, 499] on icon at bounding box center [1015, 503] width 9 height 9
click at [766, 388] on button "30" at bounding box center [762, 392] width 25 height 25
type input "[DATE]"
click at [691, 552] on input "AWB" at bounding box center [841, 566] width 380 height 28
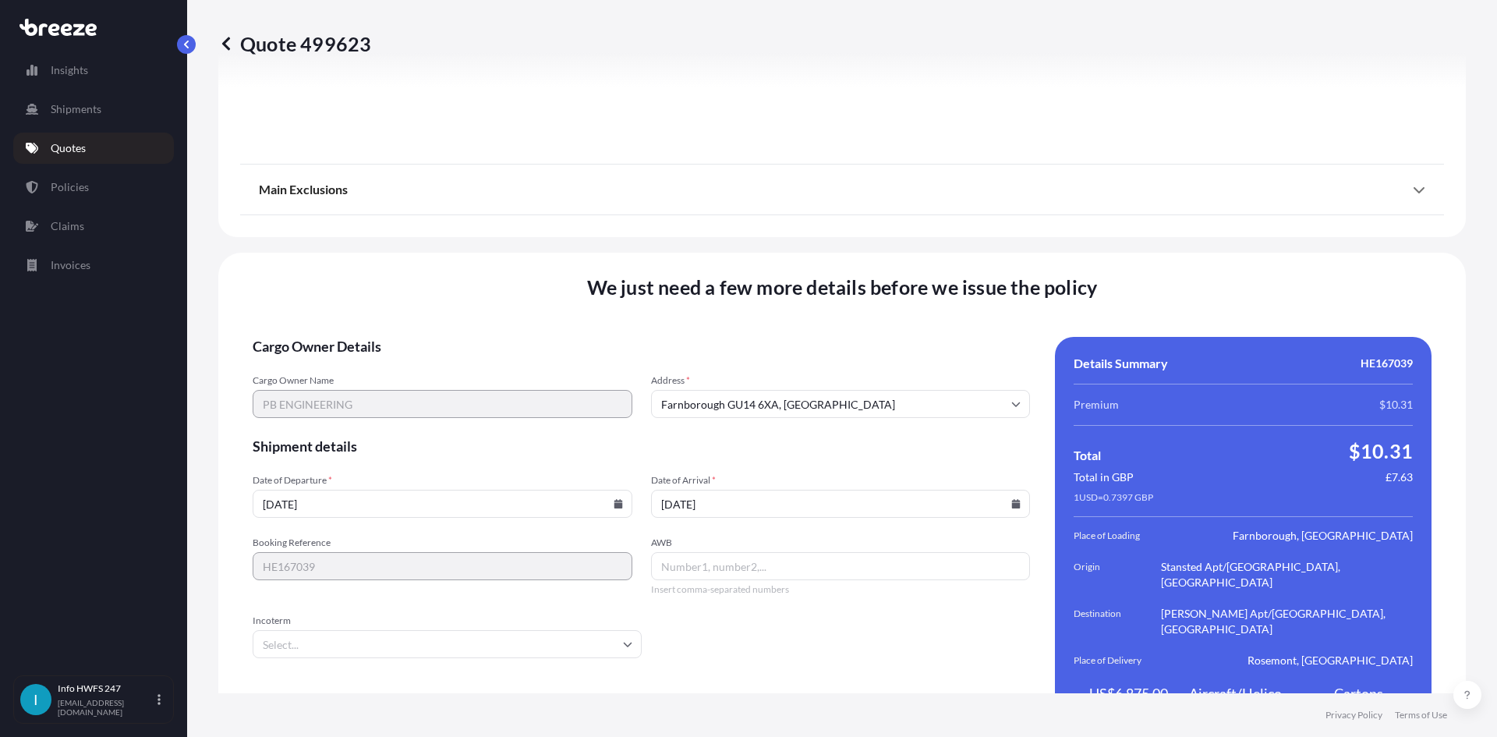
paste input "884595733710"
type input "884595733710"
click at [370, 630] on input "Incoterm" at bounding box center [447, 644] width 389 height 28
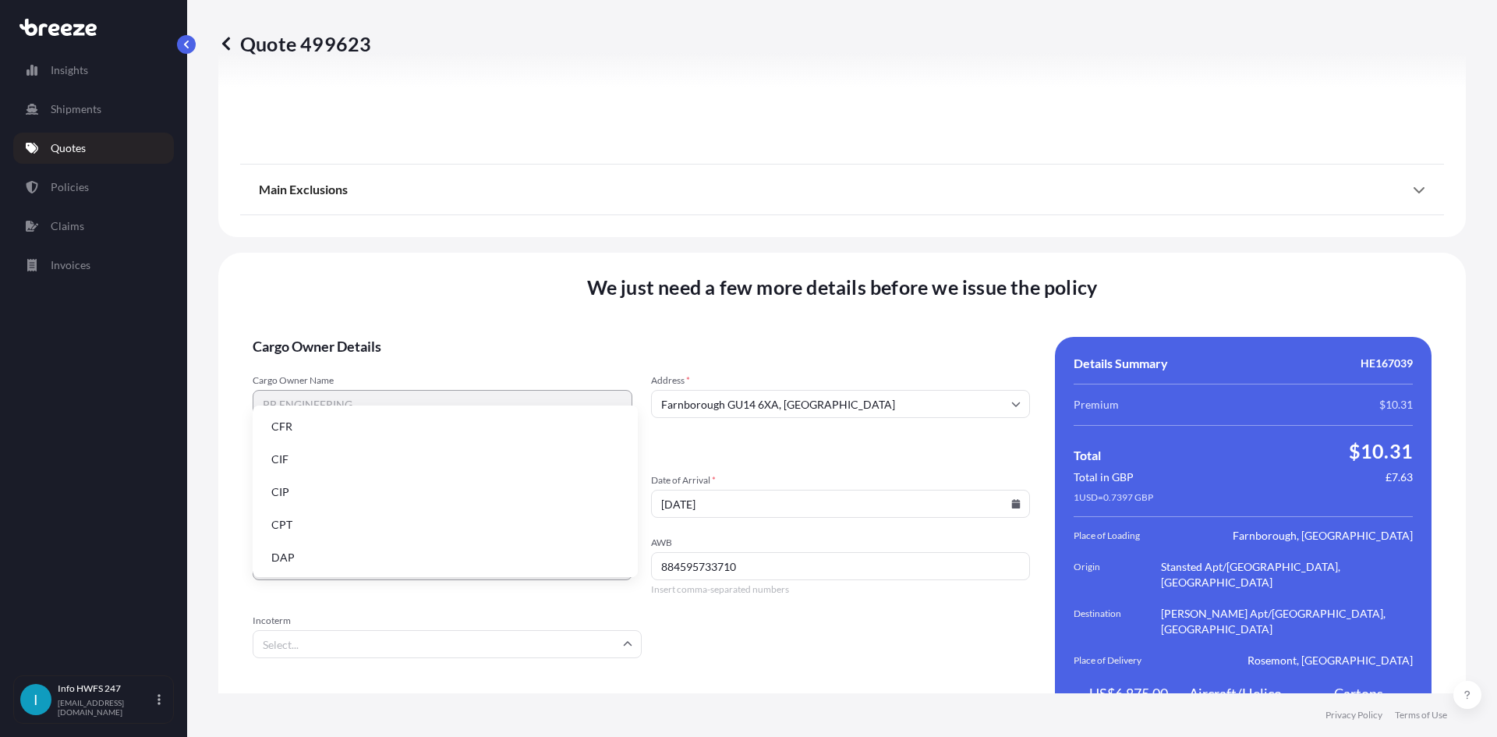
click at [338, 561] on li "DAP" at bounding box center [445, 558] width 373 height 30
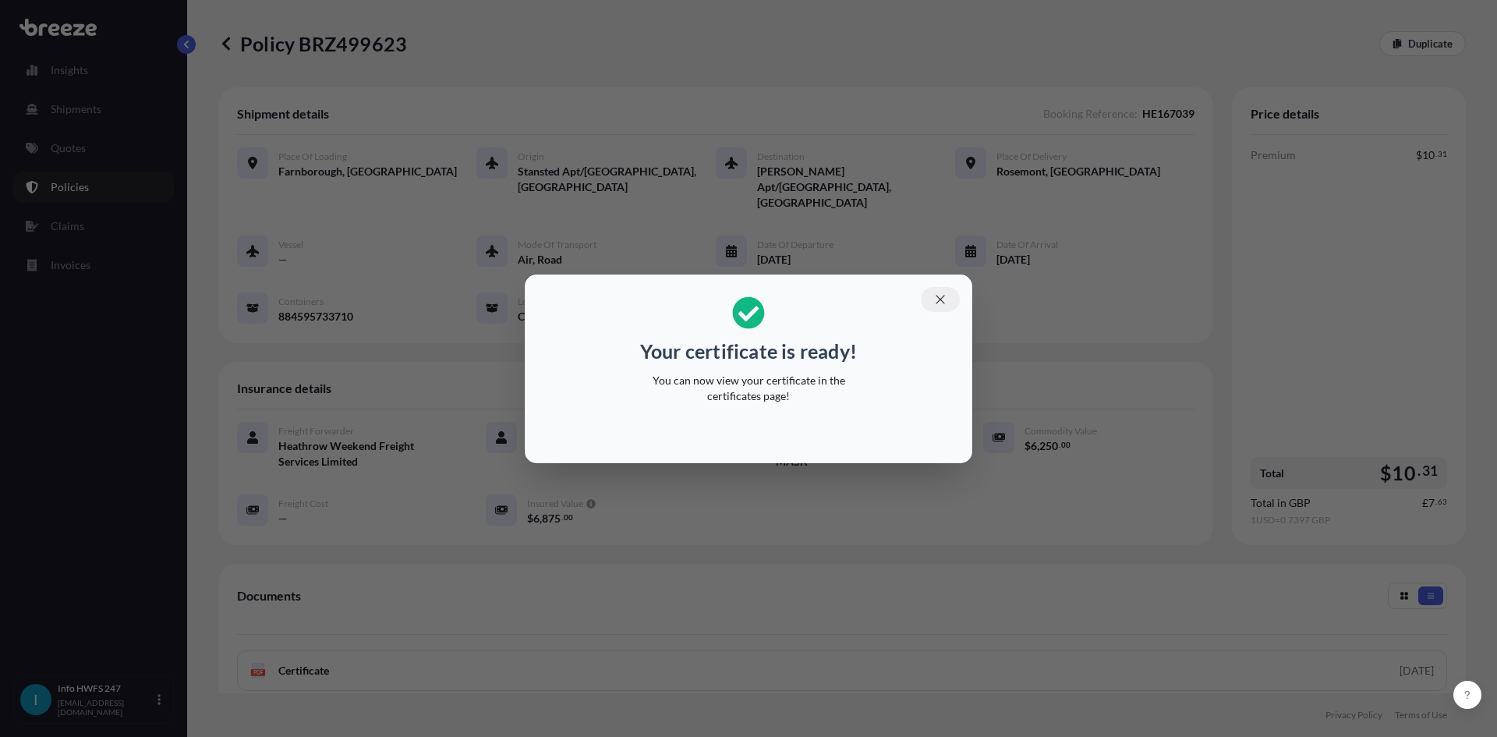
click at [941, 302] on icon "button" at bounding box center [940, 299] width 14 height 14
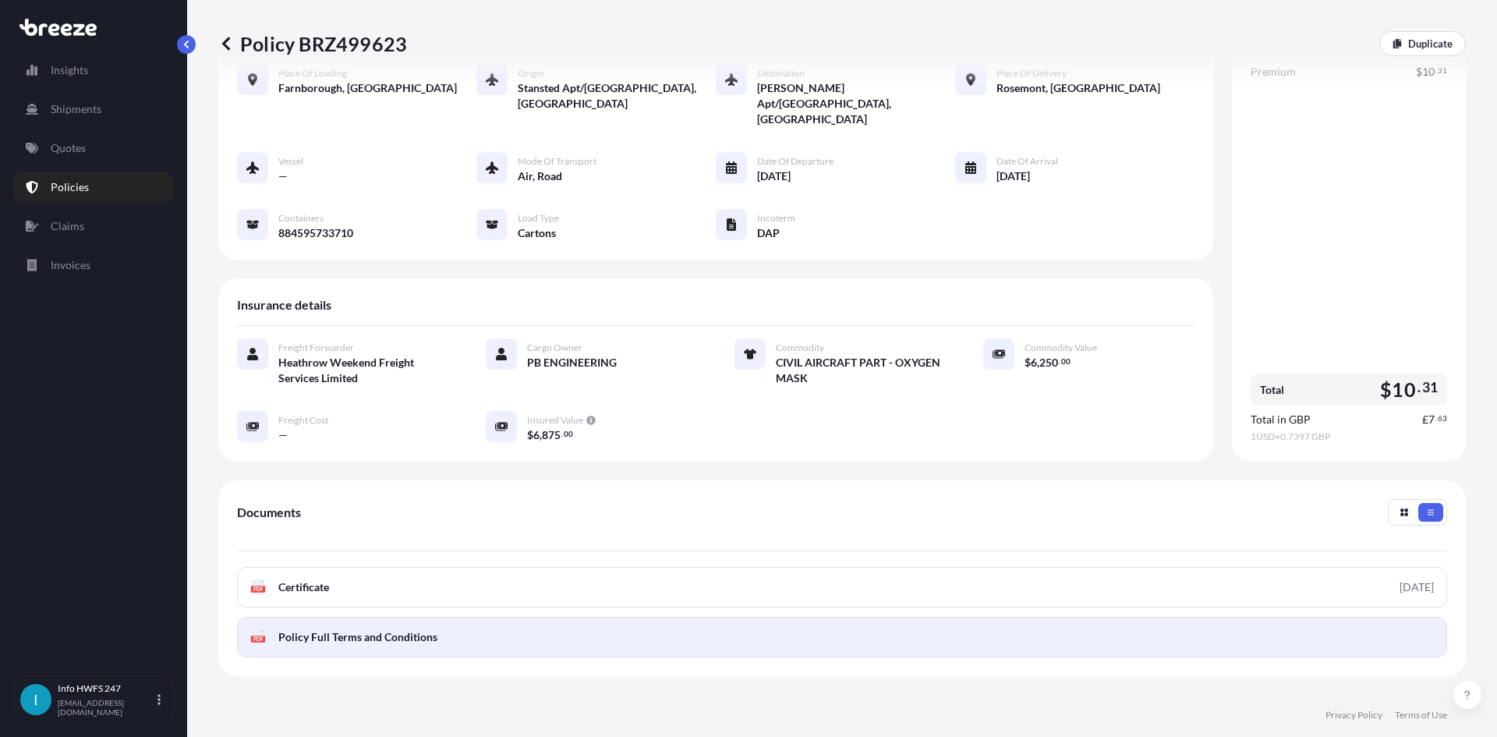
scroll to position [156, 0]
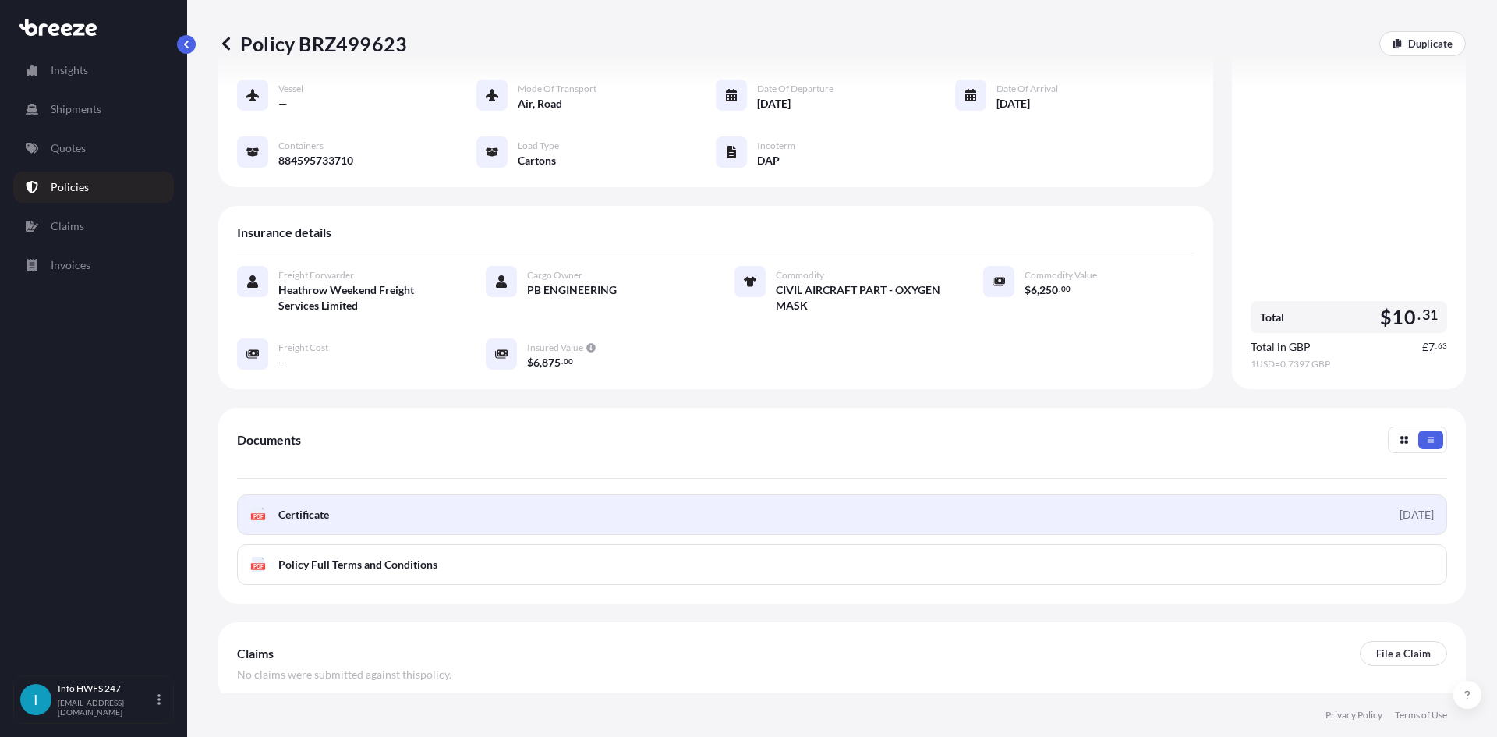
click at [321, 507] on span "Certificate" at bounding box center [303, 515] width 51 height 16
